Goal: Transaction & Acquisition: Purchase product/service

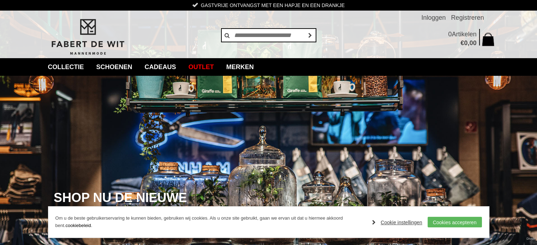
click at [415, 222] on link "Cookie instellingen" at bounding box center [397, 222] width 50 height 11
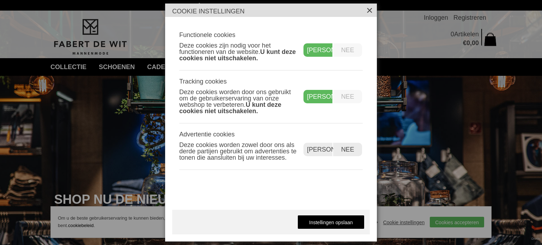
click at [357, 48] on label "Nee" at bounding box center [347, 49] width 29 height 13
click at [354, 49] on label "Nee" at bounding box center [347, 49] width 29 height 13
click at [349, 97] on label "Nee" at bounding box center [347, 96] width 29 height 13
click at [353, 151] on label "Nee" at bounding box center [347, 149] width 29 height 13
click at [345, 96] on label "Nee" at bounding box center [347, 96] width 29 height 13
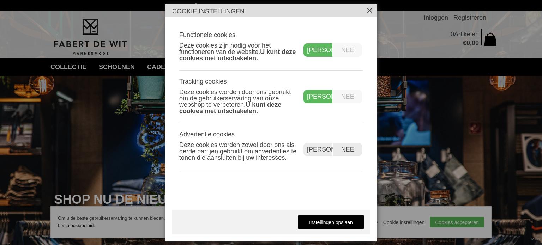
click at [341, 98] on label "Nee" at bounding box center [347, 96] width 29 height 13
click at [330, 221] on link "Instellingen opslaan" at bounding box center [331, 222] width 67 height 14
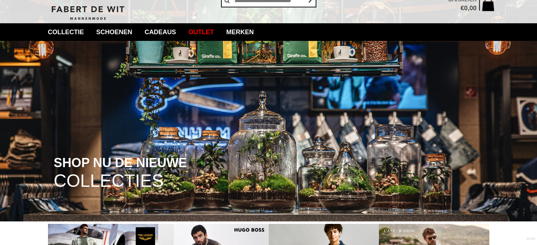
scroll to position [35, 0]
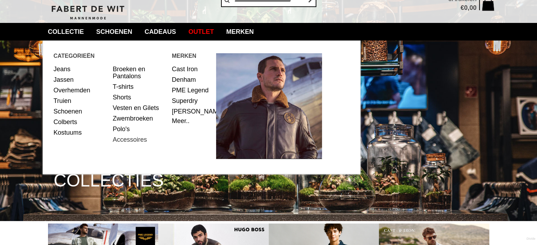
click at [127, 138] on link "Accessoires" at bounding box center [140, 139] width 54 height 11
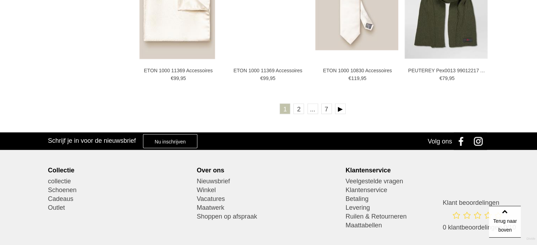
scroll to position [1341, 0]
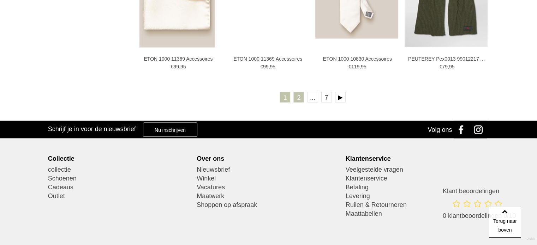
click at [297, 97] on link "2" at bounding box center [298, 97] width 11 height 11
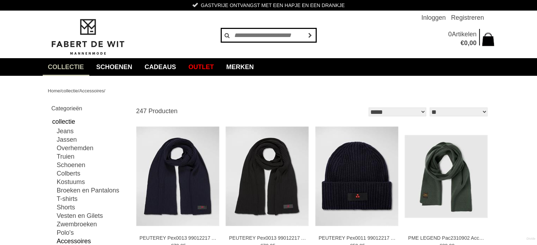
click at [265, 33] on input "text" at bounding box center [268, 35] width 95 height 14
type input "******"
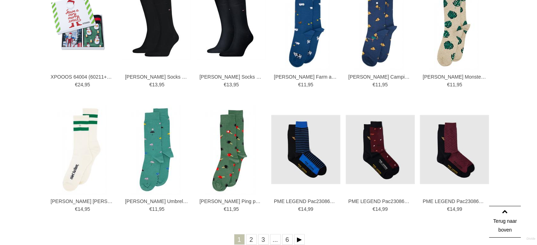
scroll to position [212, 0]
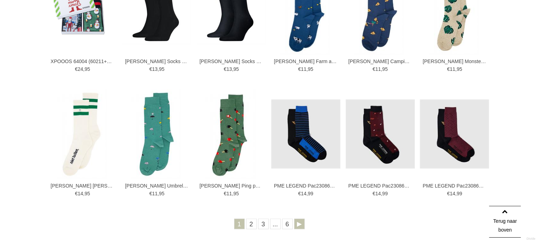
click at [299, 224] on link "Volgende" at bounding box center [299, 224] width 11 height 11
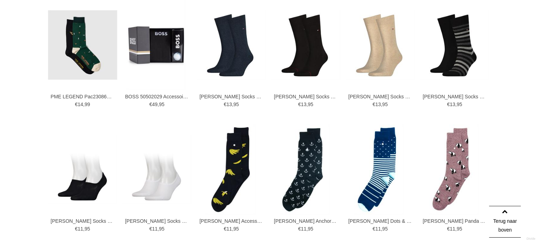
scroll to position [247, 0]
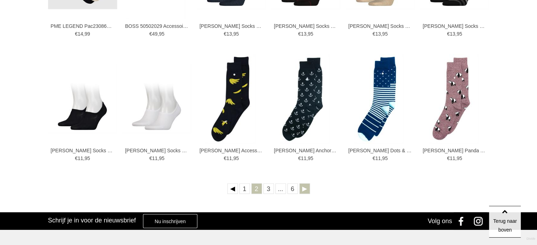
click at [302, 186] on link "Volgende" at bounding box center [304, 189] width 11 height 11
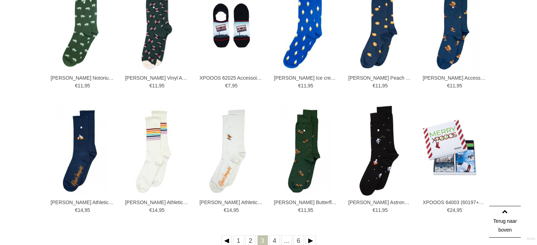
scroll to position [212, 0]
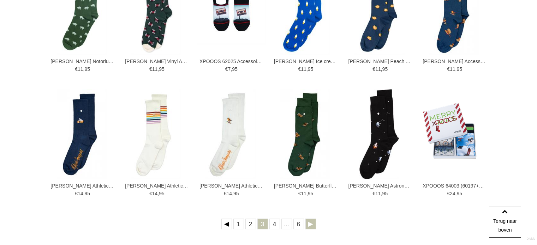
click at [314, 226] on link "Volgende" at bounding box center [310, 224] width 11 height 11
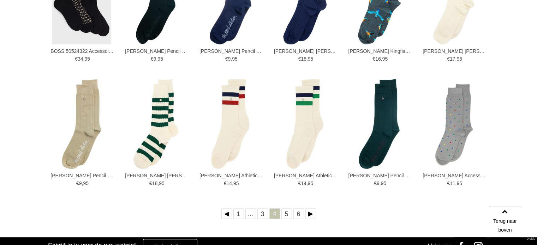
scroll to position [247, 0]
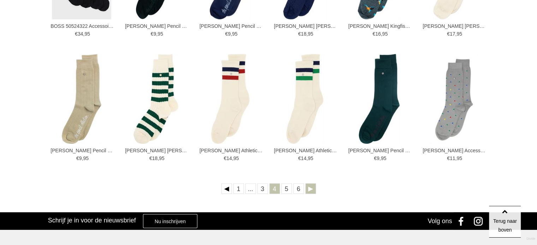
click at [311, 189] on link "Volgende" at bounding box center [310, 189] width 11 height 11
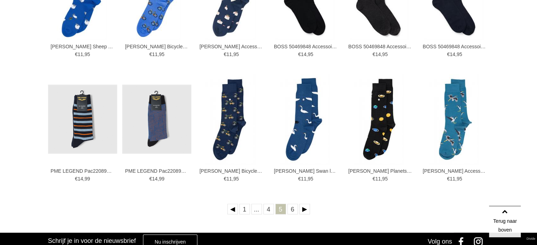
scroll to position [282, 0]
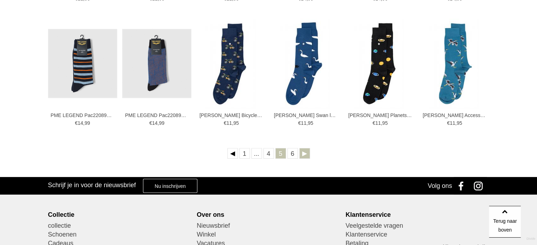
click at [302, 154] on link "Volgende" at bounding box center [304, 153] width 11 height 11
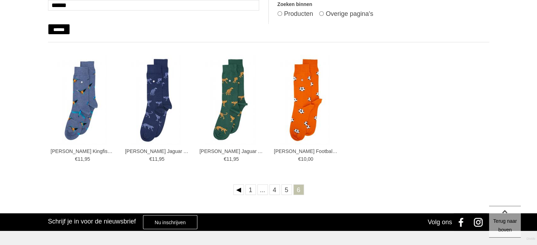
scroll to position [141, 0]
